Goal: Feedback & Contribution: Leave review/rating

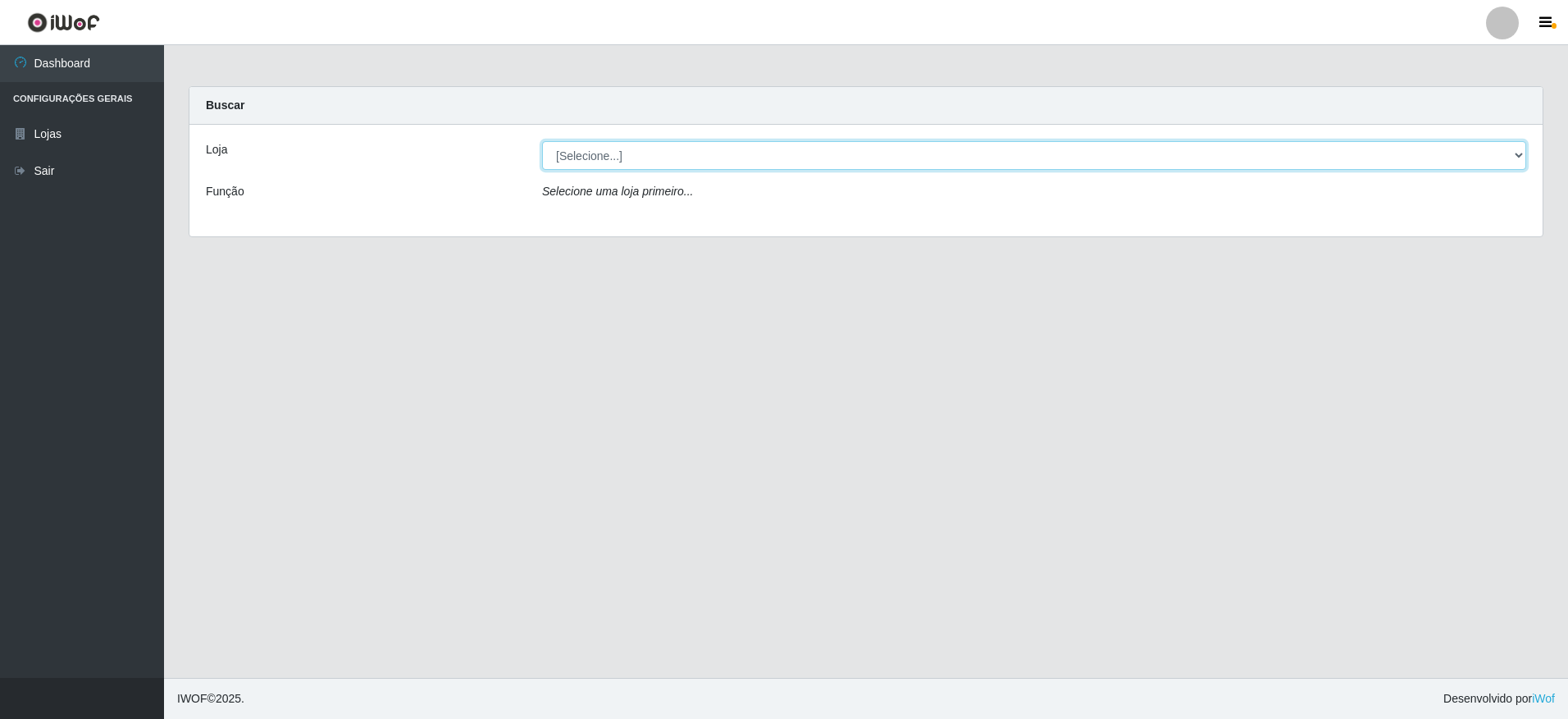
click at [688, 159] on select "[Selecione...] Extrabom - Loja 05 [GEOGRAPHIC_DATA]" at bounding box center [1034, 155] width 984 height 29
select select "494"
click at [542, 141] on select "[Selecione...] Extrabom - Loja 05 [GEOGRAPHIC_DATA]" at bounding box center [1034, 155] width 984 height 29
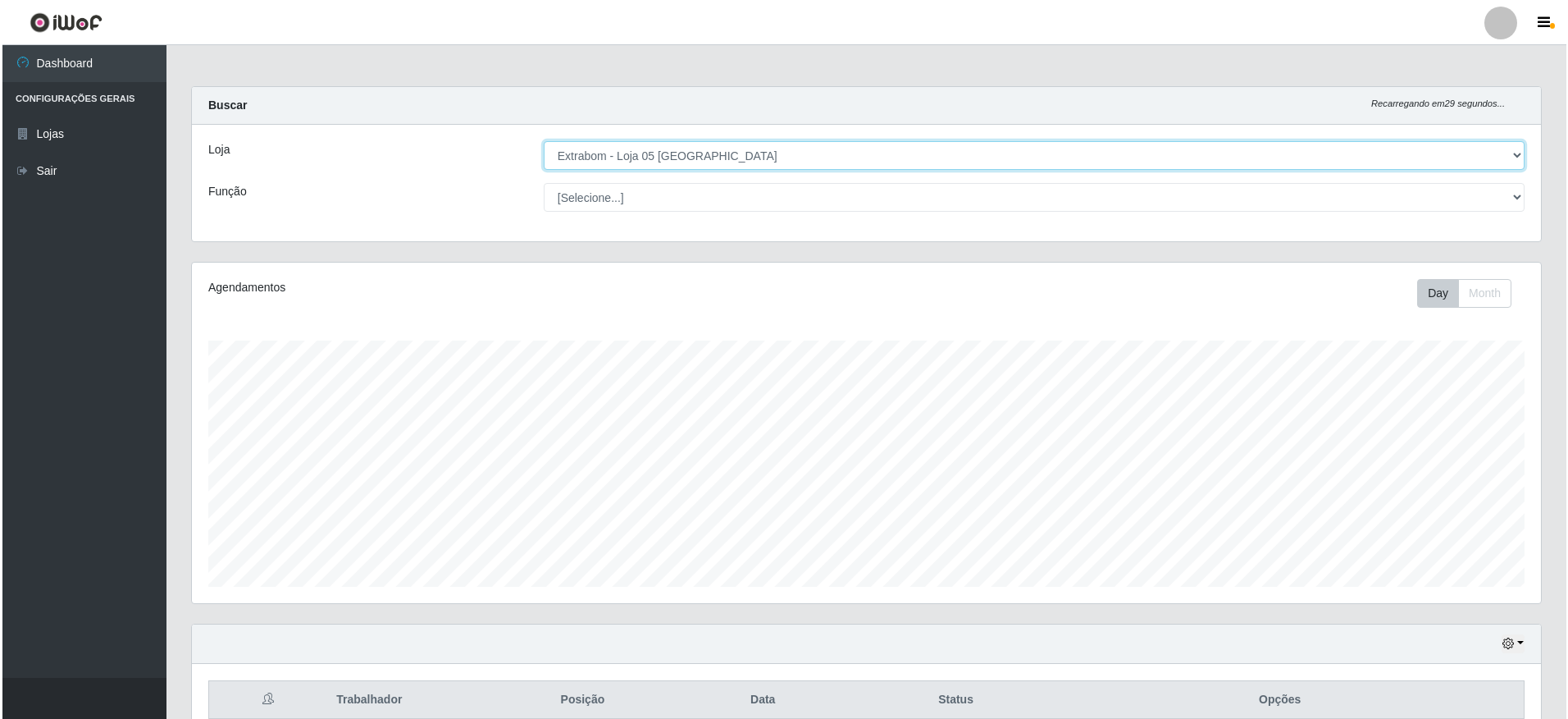
scroll to position [152, 0]
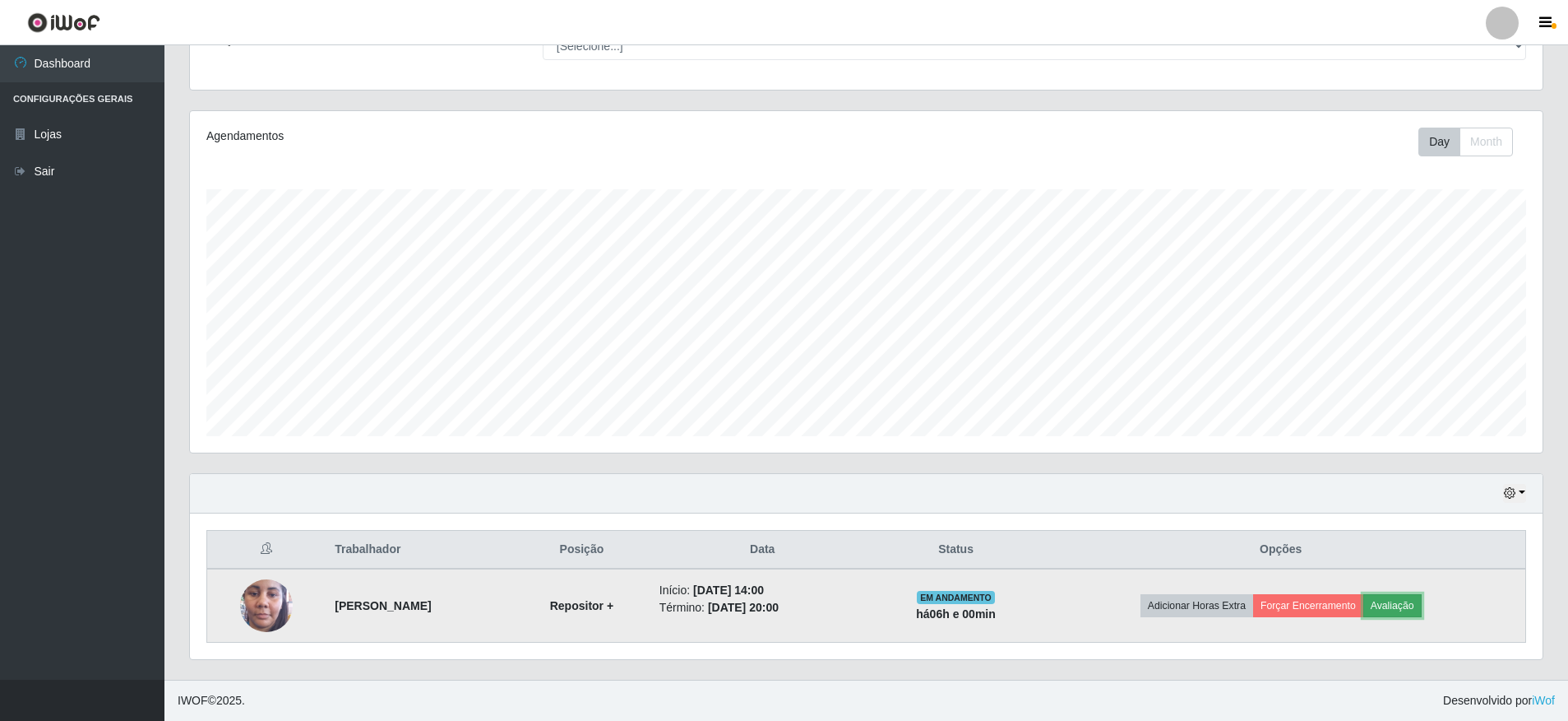
click at [1399, 609] on button "Avaliação" at bounding box center [1392, 606] width 59 height 23
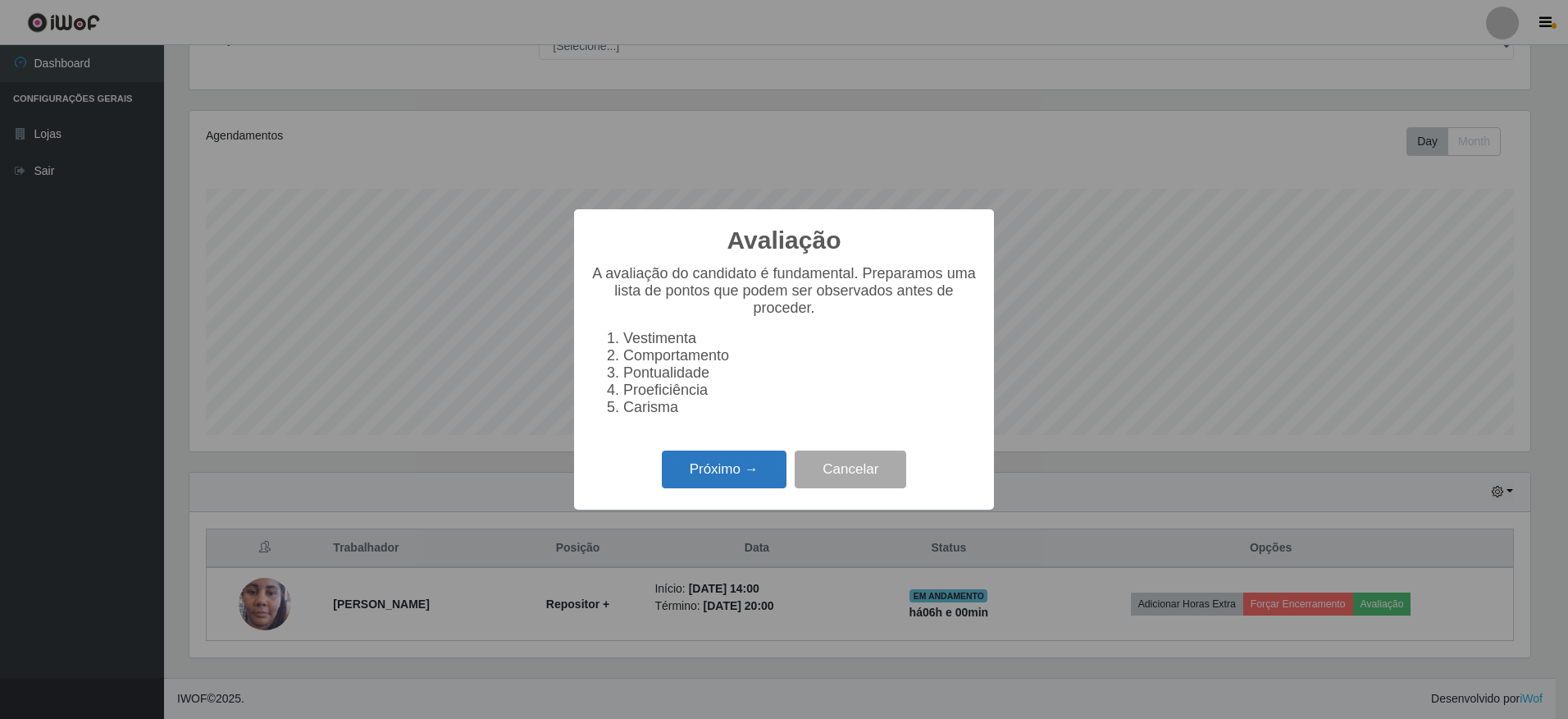
click at [744, 489] on button "Próximo →" at bounding box center [724, 470] width 125 height 39
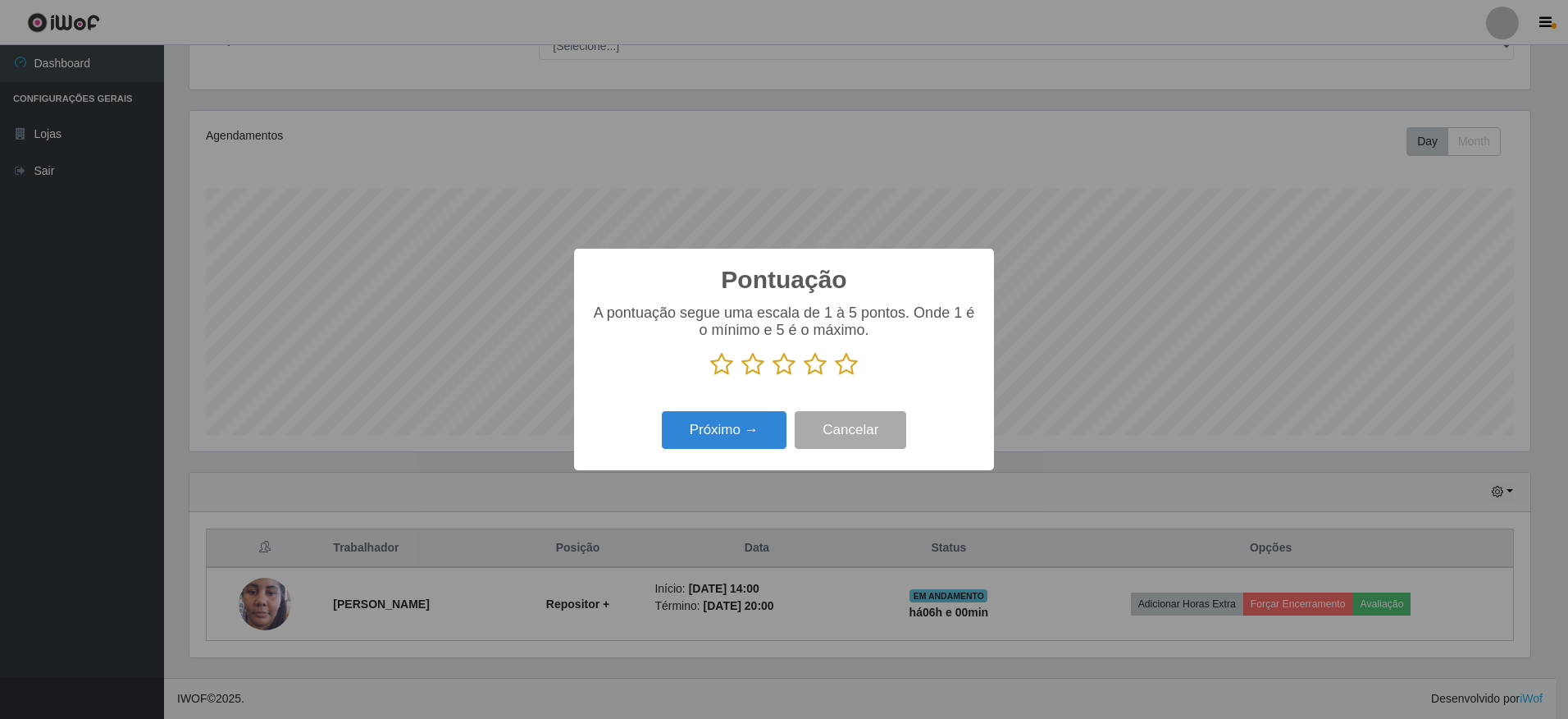
scroll to position [820330, 818910]
click at [845, 373] on icon at bounding box center [847, 364] width 23 height 25
click at [835, 377] on input "radio" at bounding box center [835, 377] width 0 height 0
click at [735, 437] on button "Próximo →" at bounding box center [724, 430] width 125 height 39
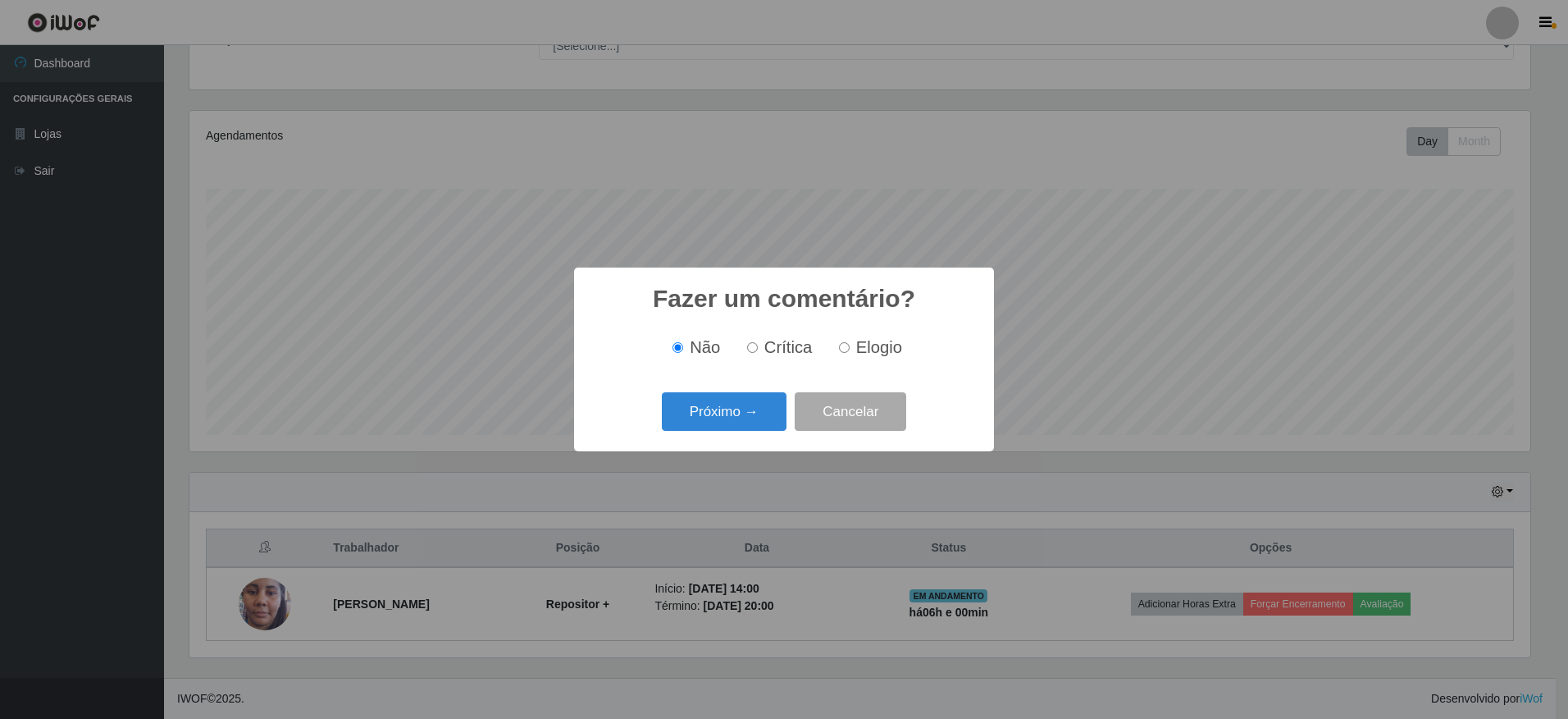
click at [845, 353] on input "Elogio" at bounding box center [844, 347] width 11 height 11
radio input "true"
click at [726, 410] on button "Próximo →" at bounding box center [724, 411] width 125 height 39
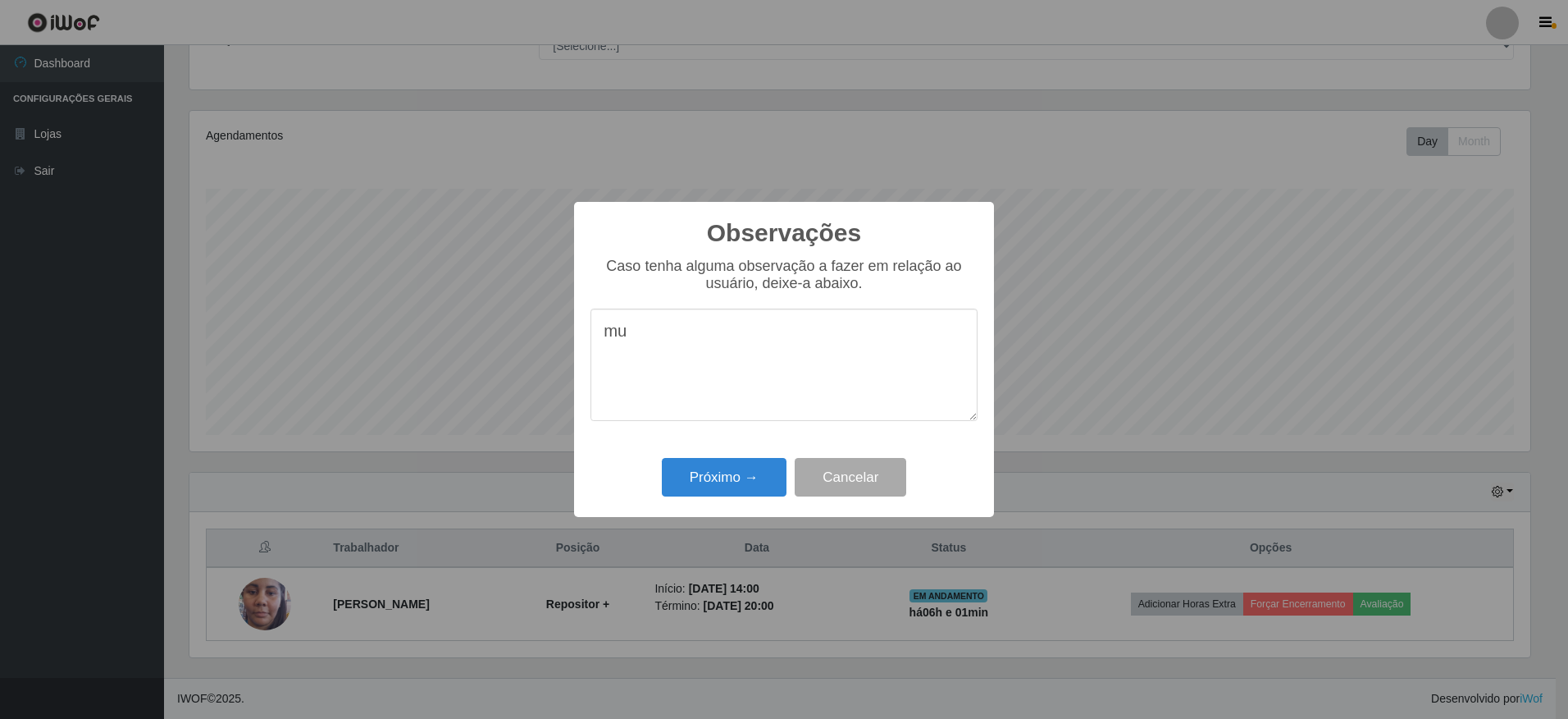
type textarea "m"
type textarea "esperta e proativa"
click at [734, 481] on button "Próximo →" at bounding box center [724, 477] width 125 height 39
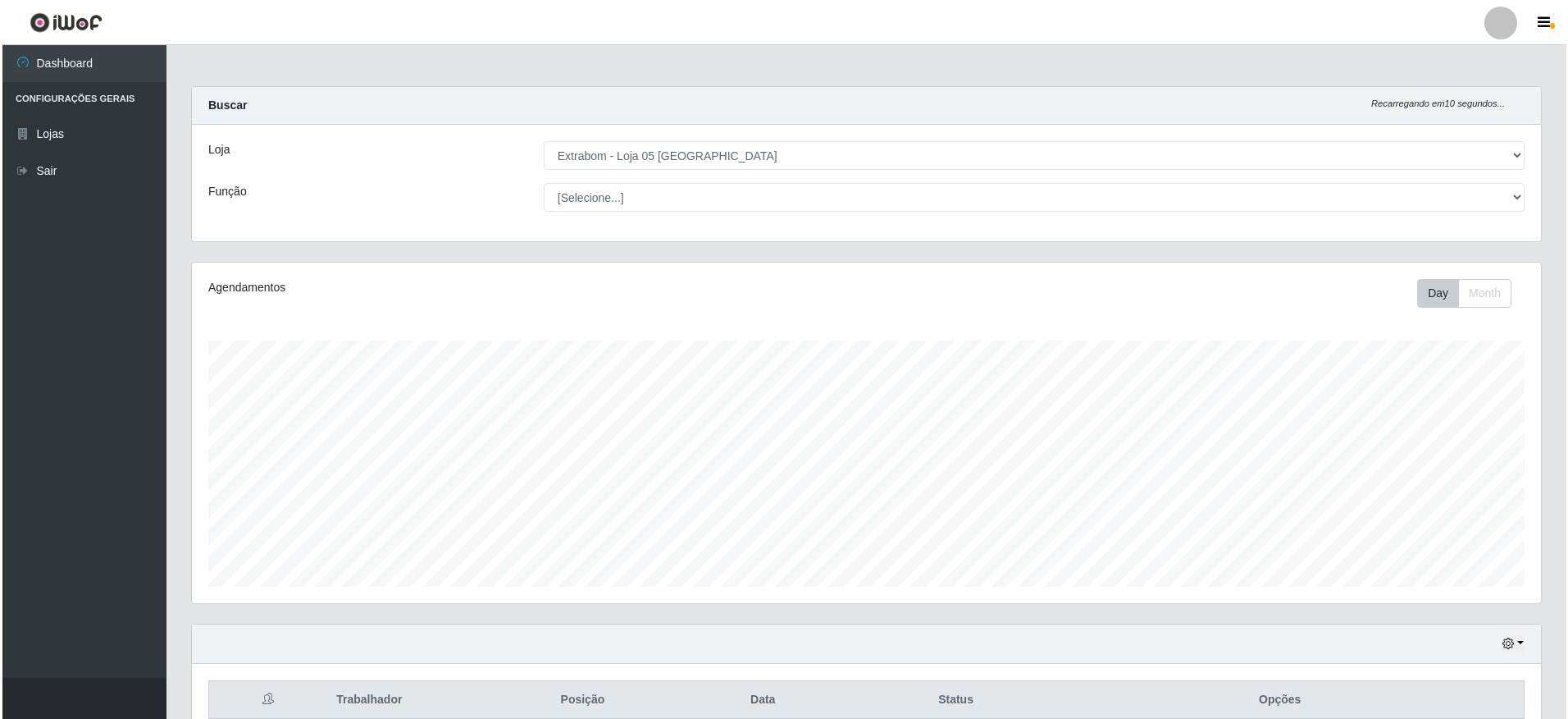
scroll to position [152, 0]
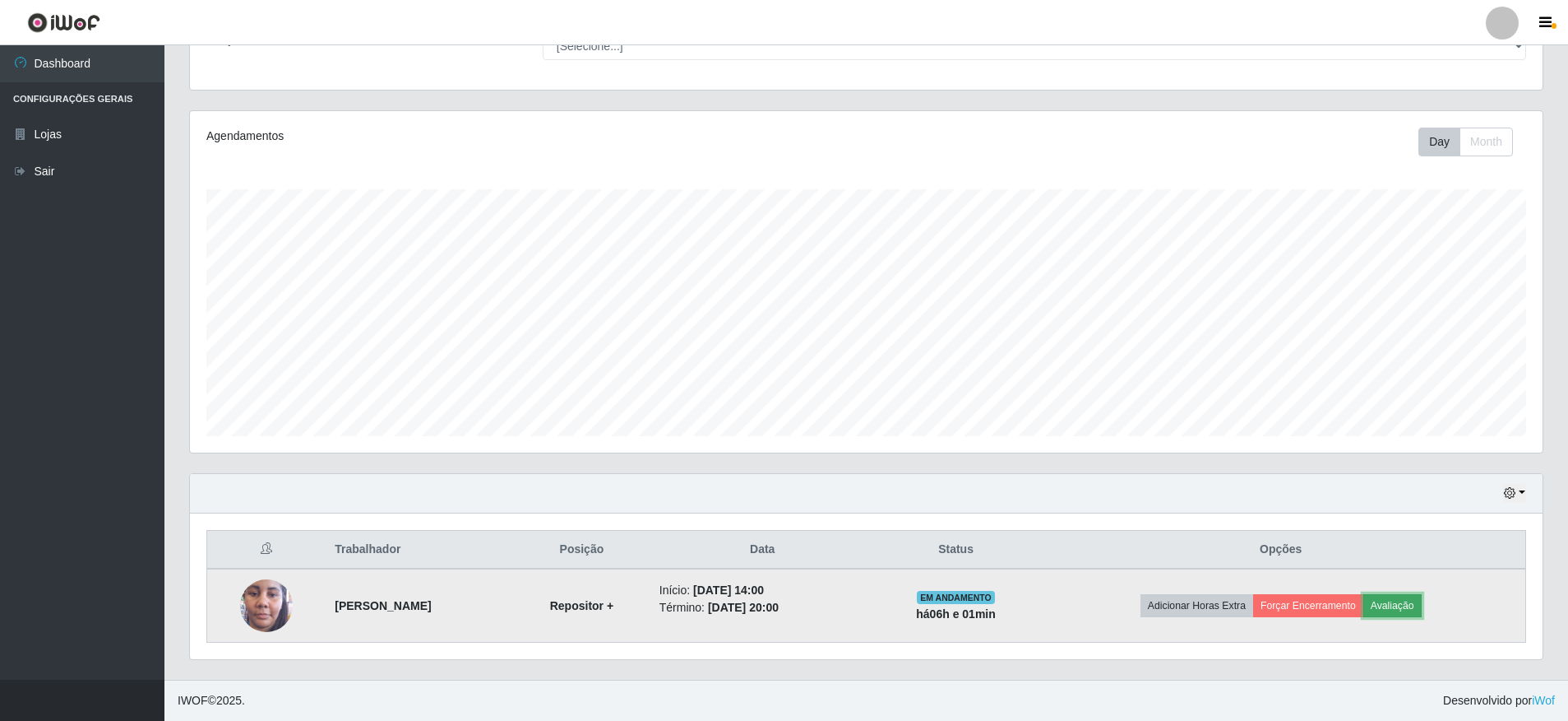
click at [1397, 608] on button "Avaliação" at bounding box center [1392, 606] width 59 height 23
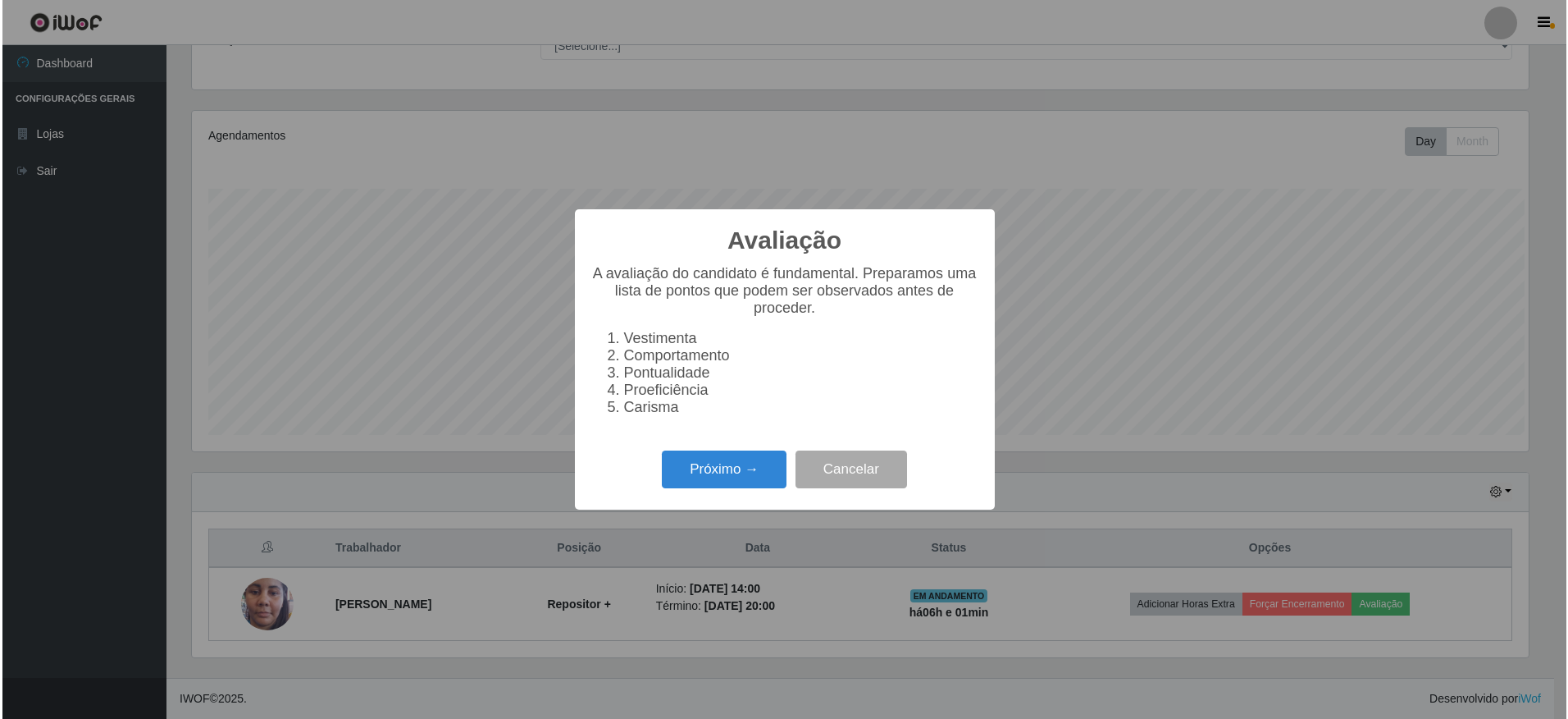
scroll to position [341, 1341]
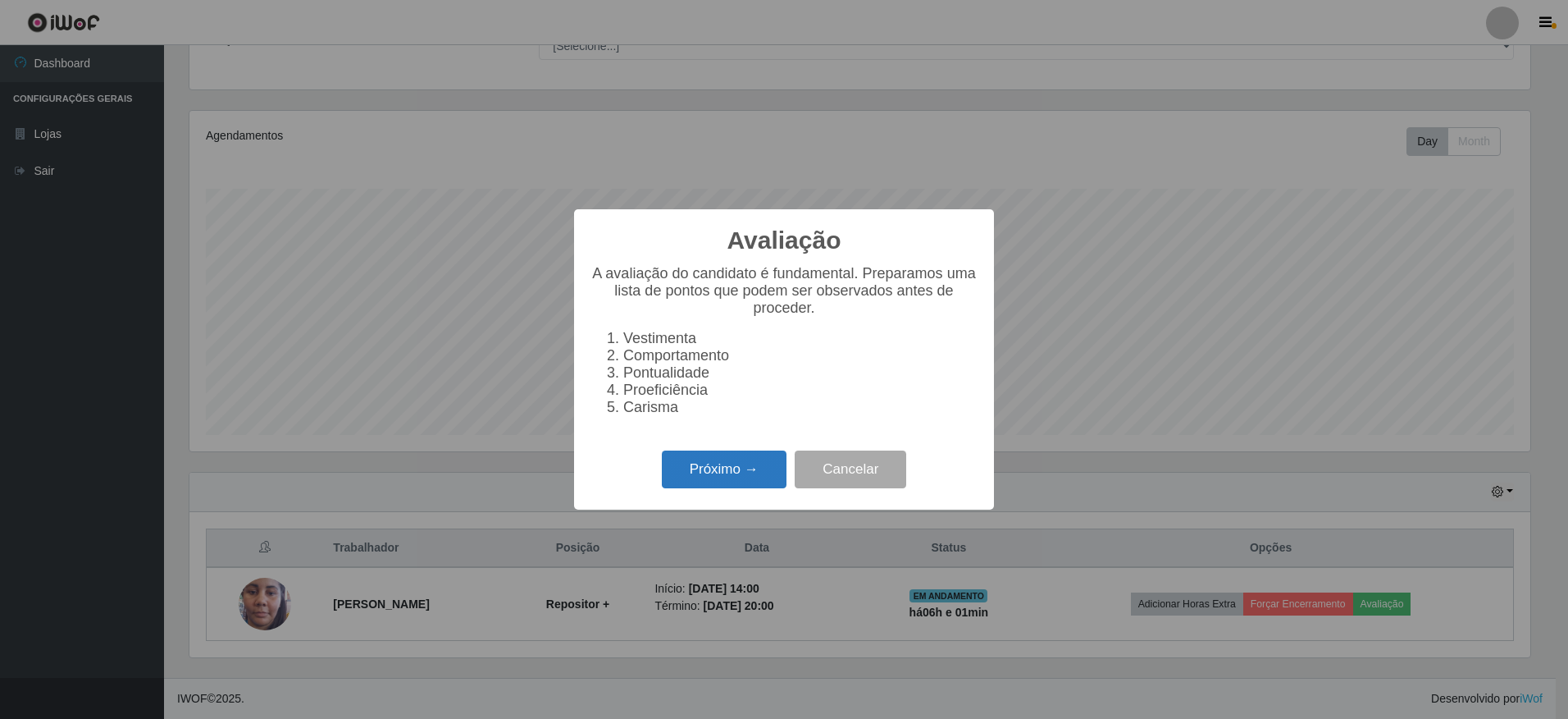
click at [728, 485] on button "Próximo →" at bounding box center [724, 470] width 125 height 39
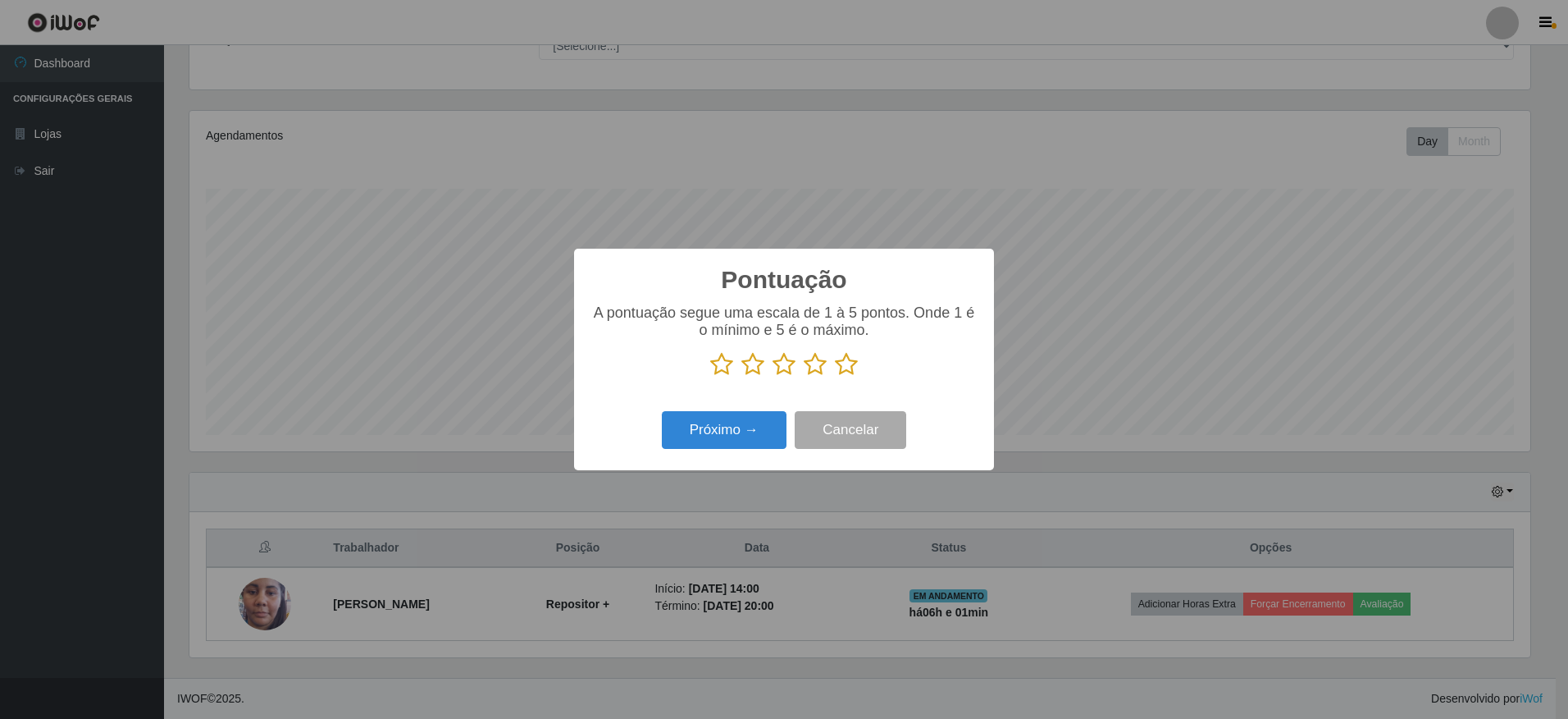
click at [844, 369] on icon at bounding box center [847, 364] width 23 height 25
click at [835, 377] on input "radio" at bounding box center [835, 377] width 0 height 0
click at [735, 441] on button "Próximo →" at bounding box center [724, 430] width 125 height 39
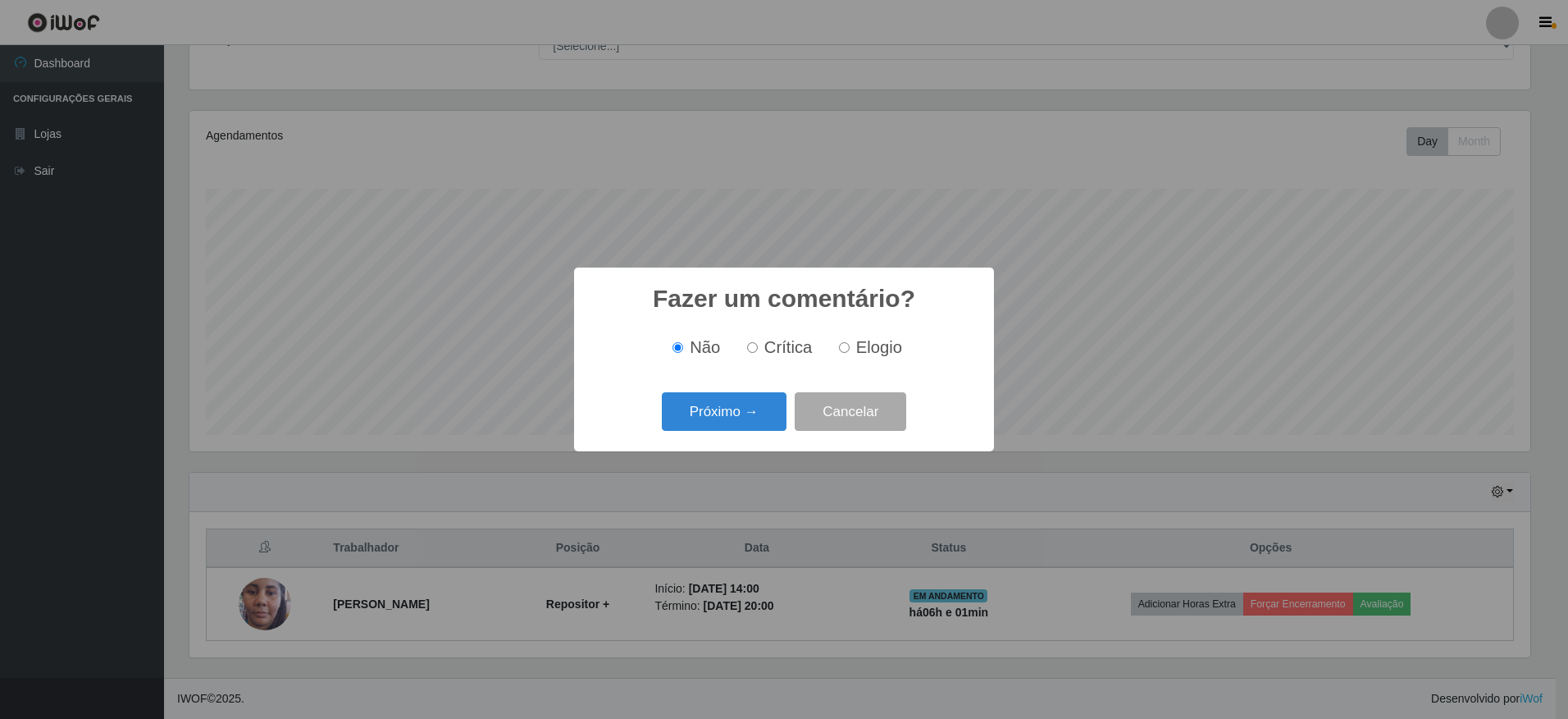
click at [846, 350] on input "Elogio" at bounding box center [844, 347] width 11 height 11
radio input "true"
click at [732, 414] on button "Próximo →" at bounding box center [724, 411] width 125 height 39
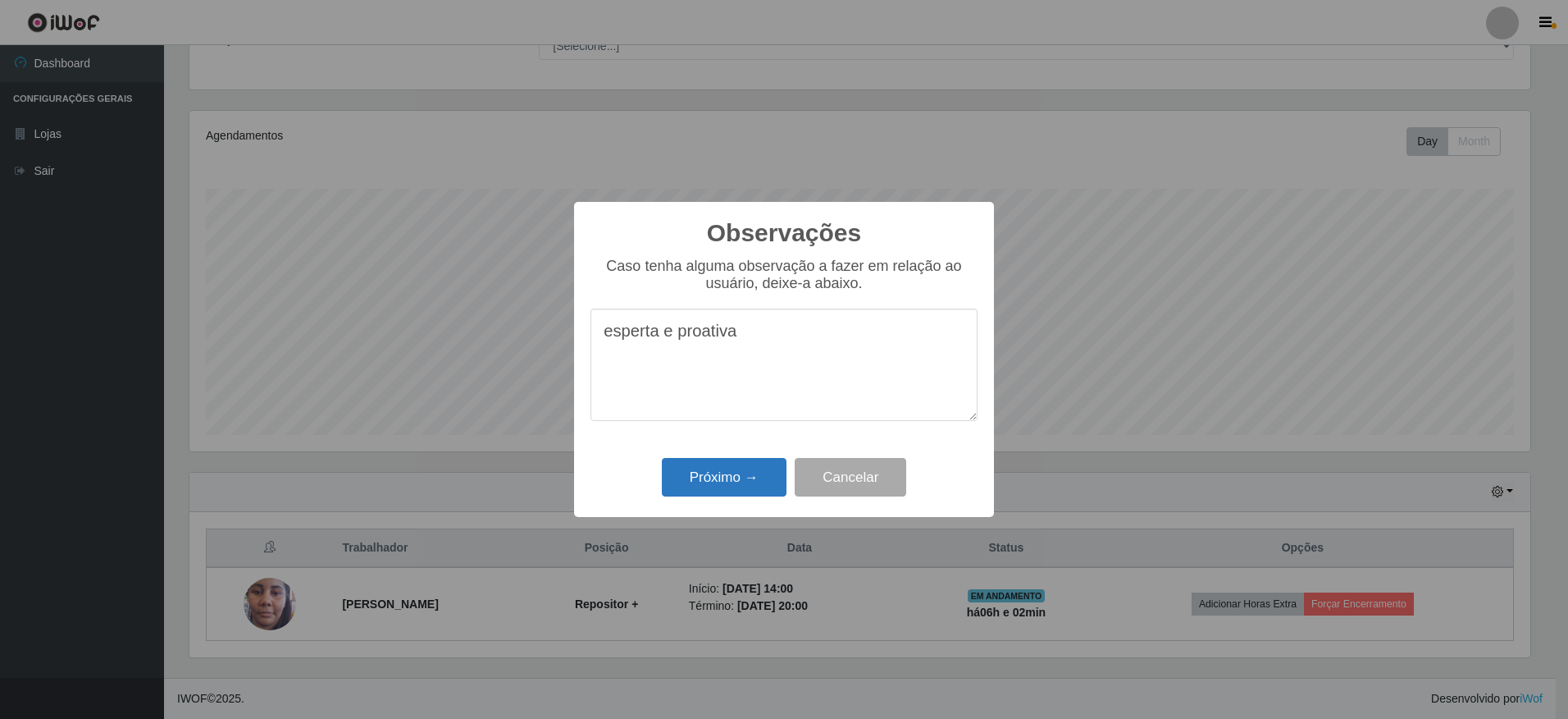
type textarea "esperta e proativa"
click at [732, 478] on button "Próximo →" at bounding box center [724, 477] width 125 height 39
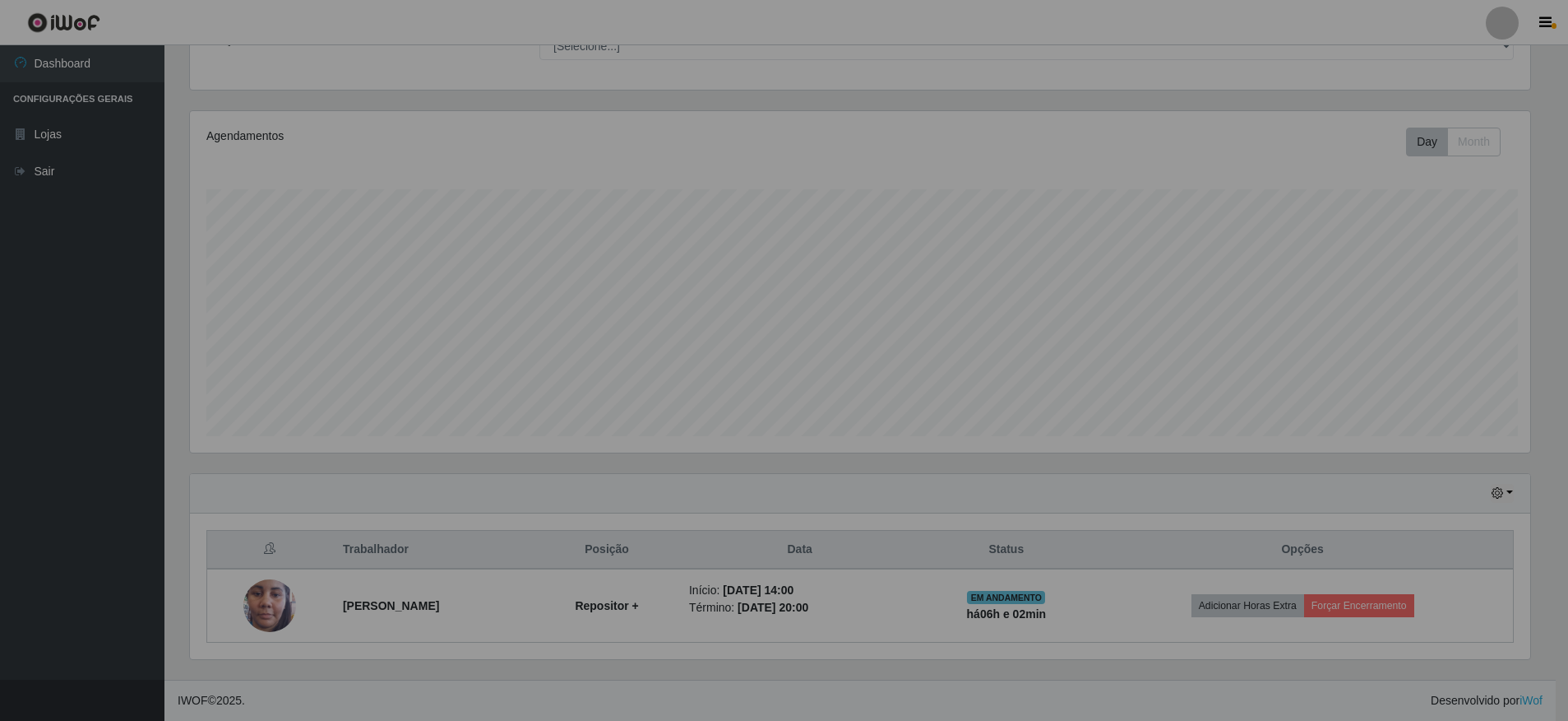
scroll to position [342, 1353]
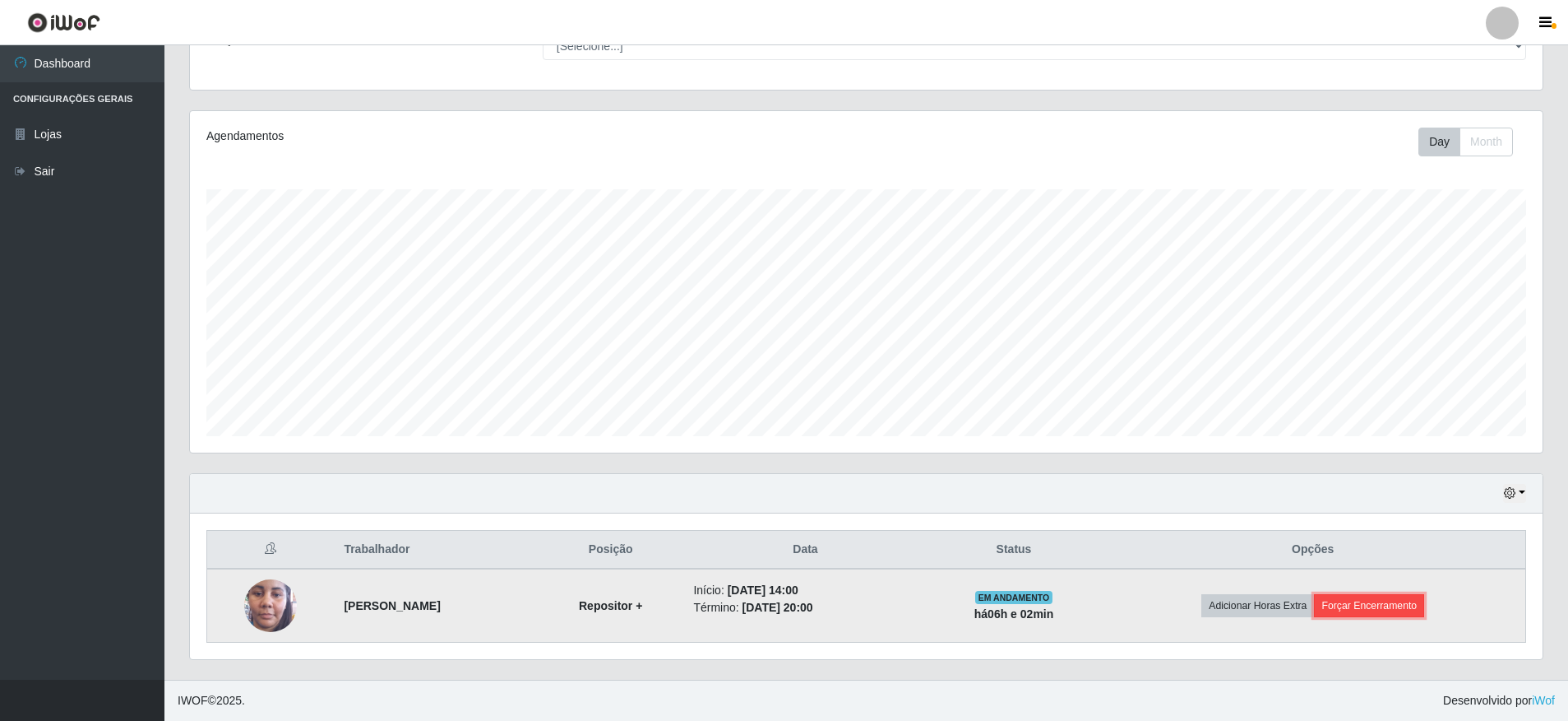
click at [1347, 607] on button "Forçar Encerramento" at bounding box center [1369, 606] width 110 height 23
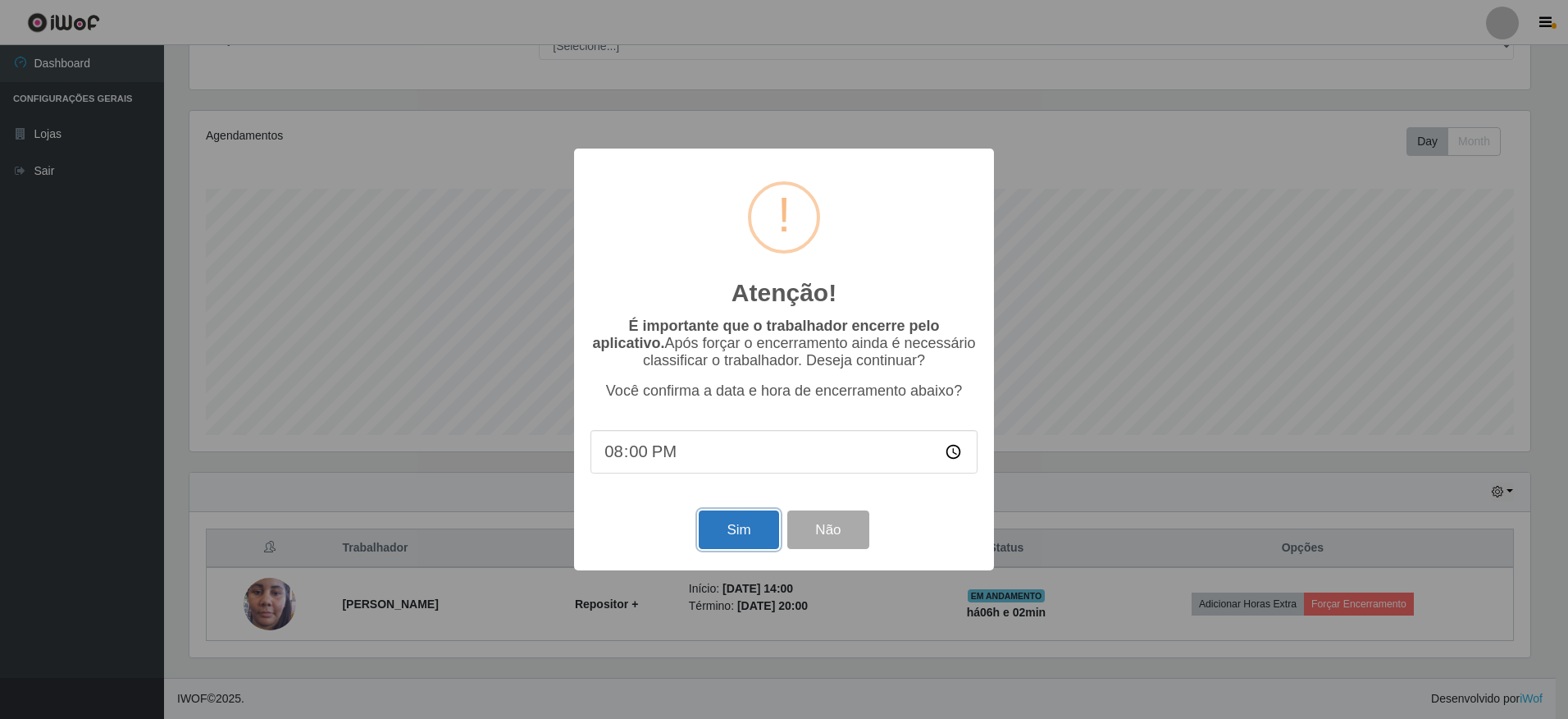
click at [742, 530] on button "Sim" at bounding box center [738, 530] width 80 height 39
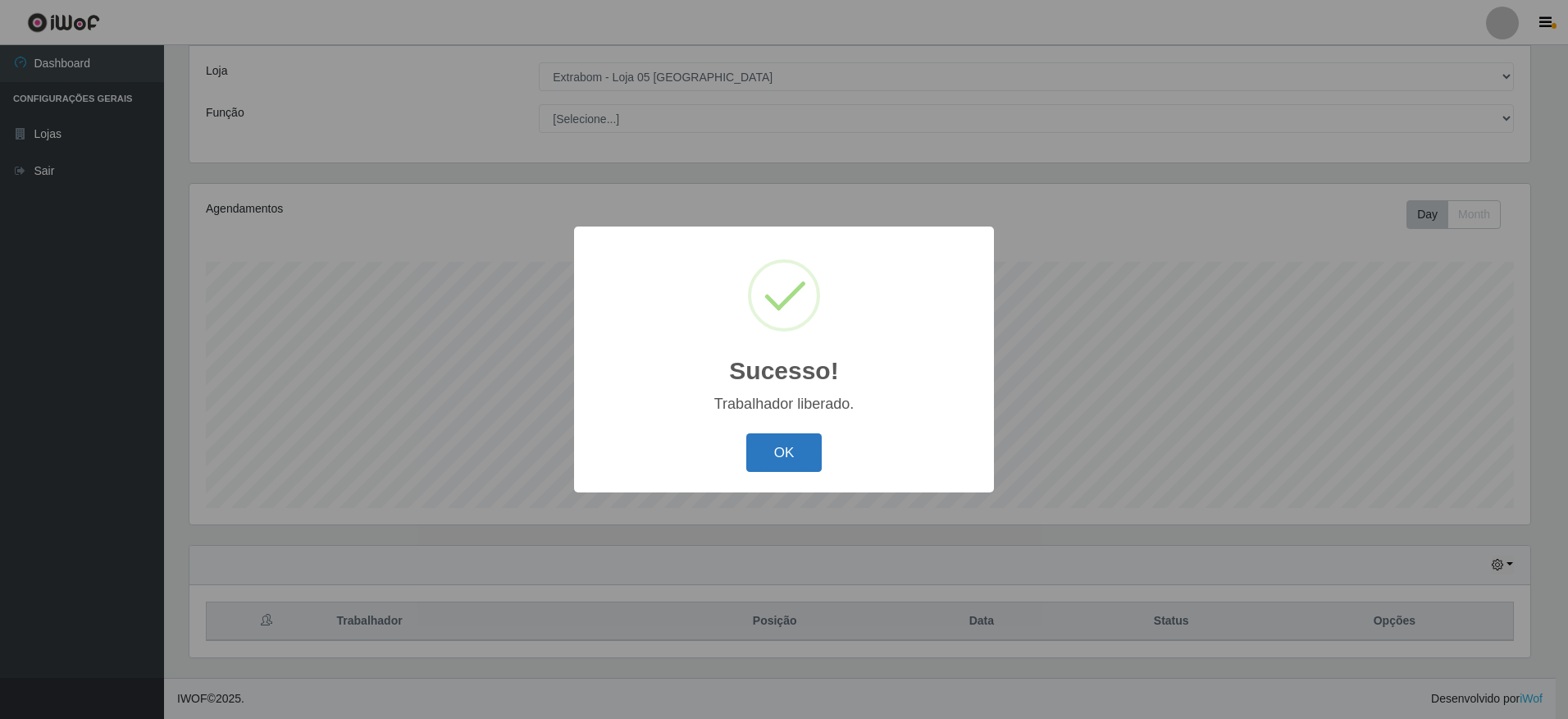
click at [775, 459] on button "OK" at bounding box center [784, 452] width 76 height 39
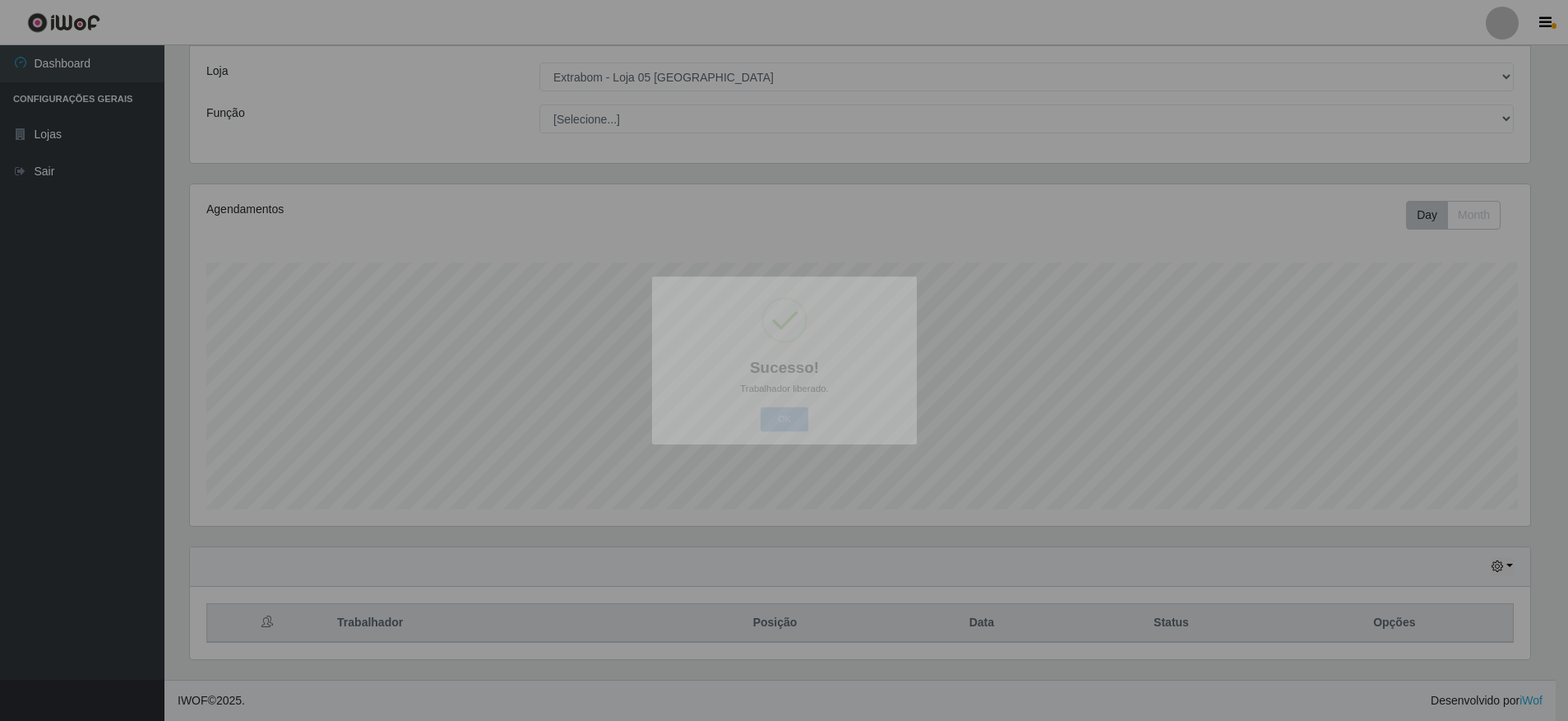
scroll to position [342, 1353]
